Goal: Find specific page/section: Find specific page/section

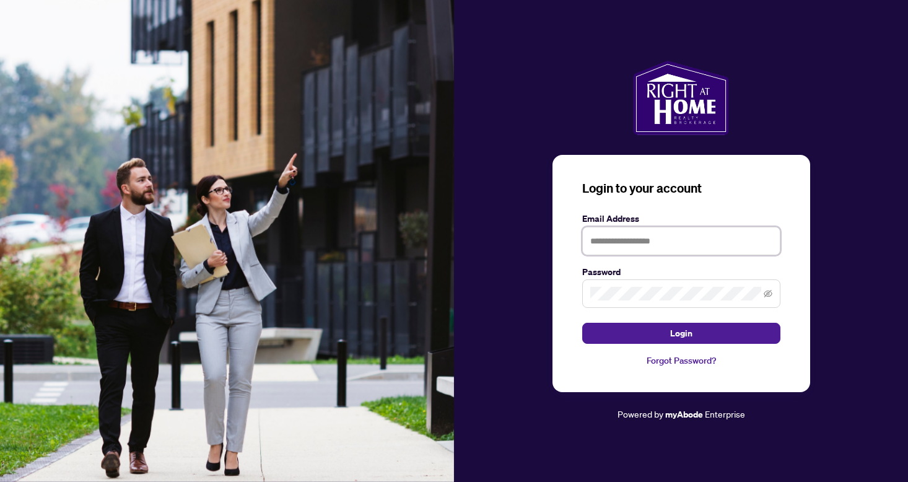
type input "**********"
click at [681, 333] on button "Login" at bounding box center [681, 333] width 198 height 21
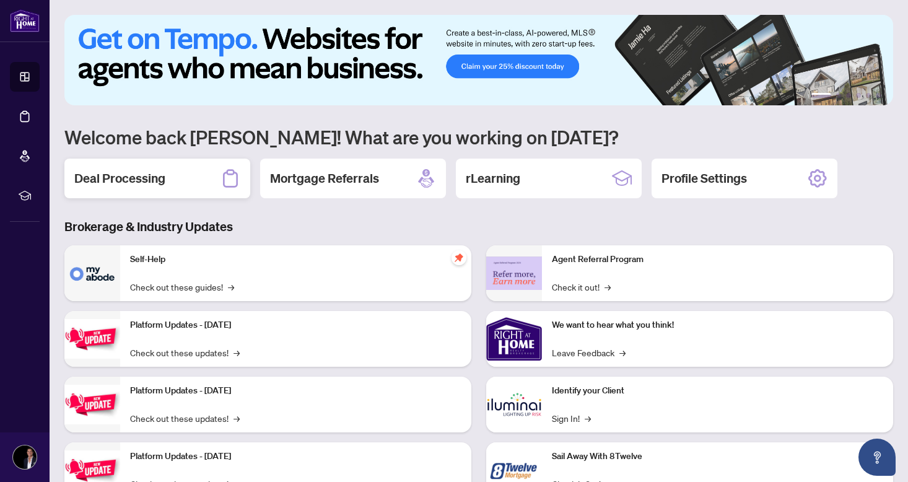
click at [172, 175] on div "Deal Processing" at bounding box center [157, 179] width 186 height 40
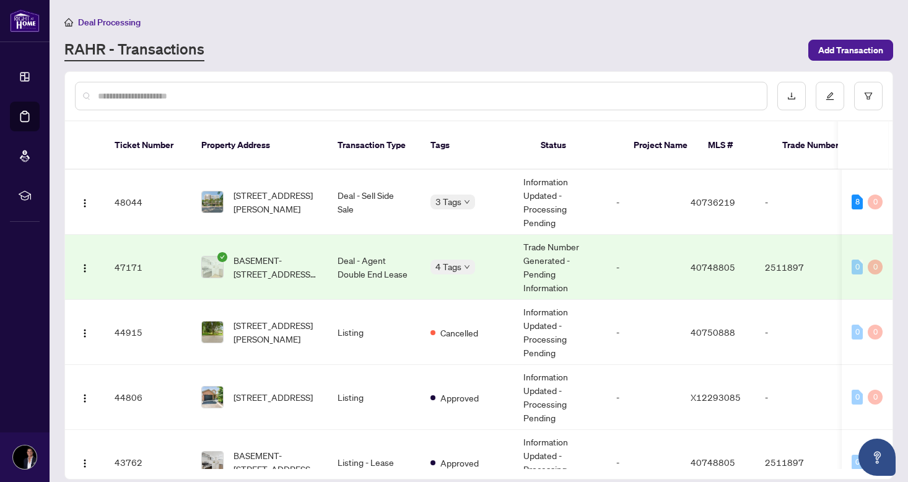
click at [242, 94] on input "text" at bounding box center [427, 96] width 659 height 14
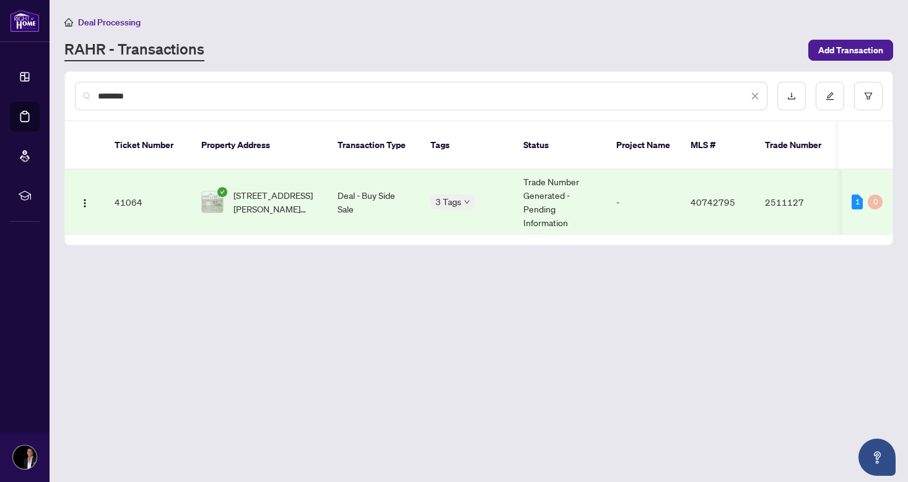
type input "********"
click at [300, 198] on span "[STREET_ADDRESS][PERSON_NAME][PERSON_NAME]" at bounding box center [275, 201] width 84 height 27
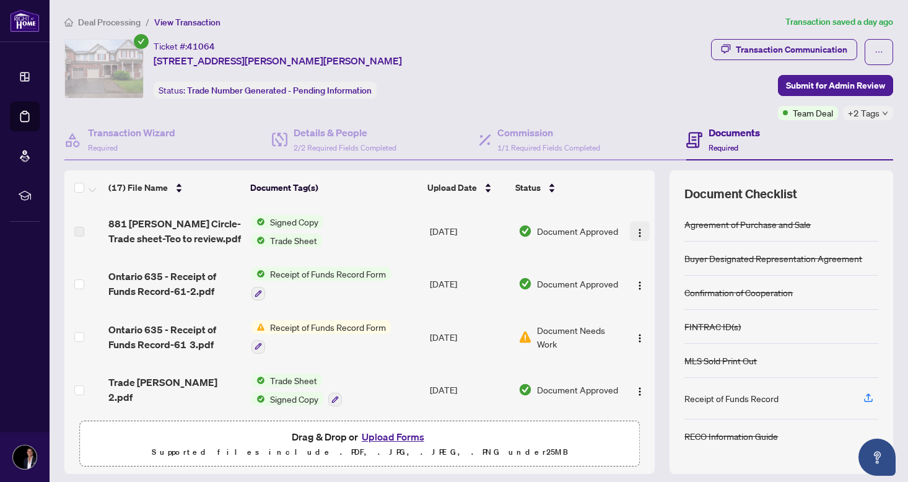
click at [639, 230] on img "button" at bounding box center [640, 233] width 10 height 10
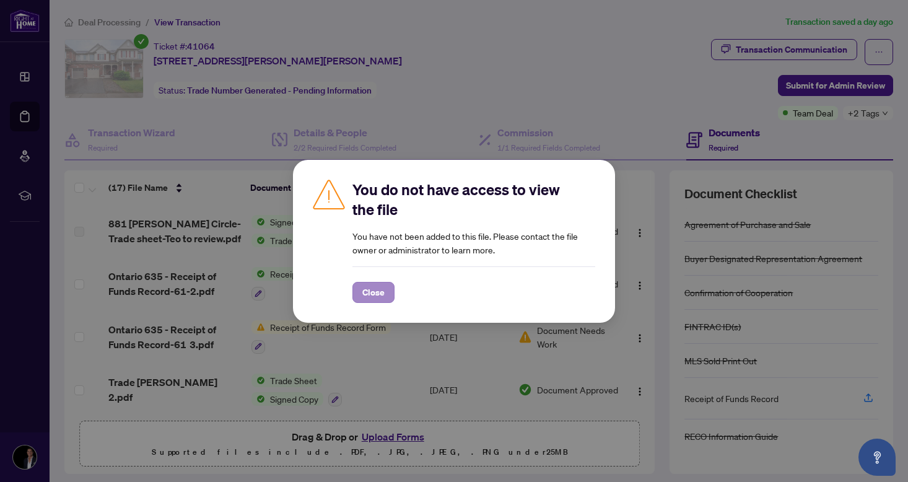
click at [369, 292] on span "Close" at bounding box center [373, 292] width 22 height 20
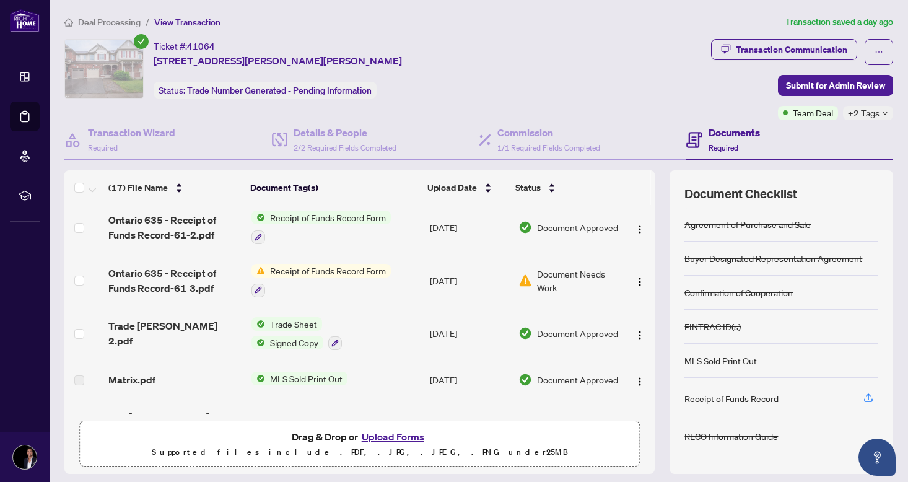
scroll to position [58, 0]
click at [640, 336] on img "button" at bounding box center [640, 334] width 10 height 10
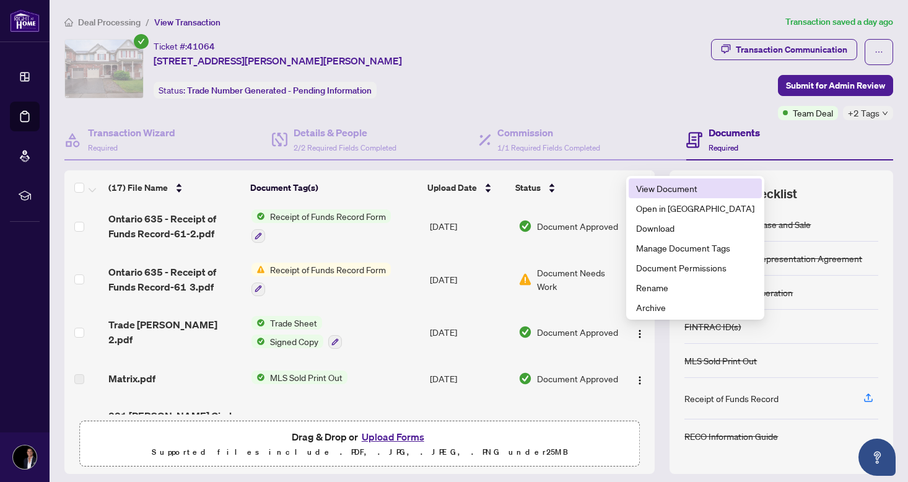
click at [657, 192] on span "View Document" at bounding box center [695, 188] width 118 height 14
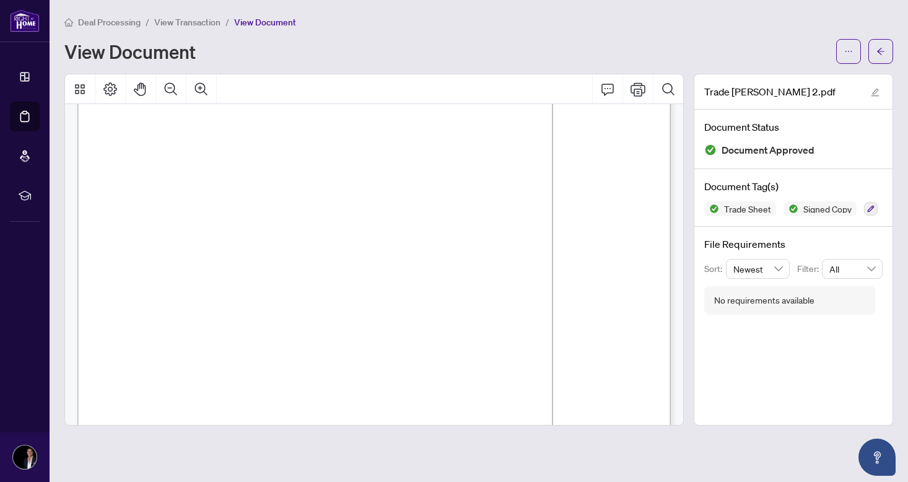
scroll to position [152, 0]
